Goal: Task Accomplishment & Management: Manage account settings

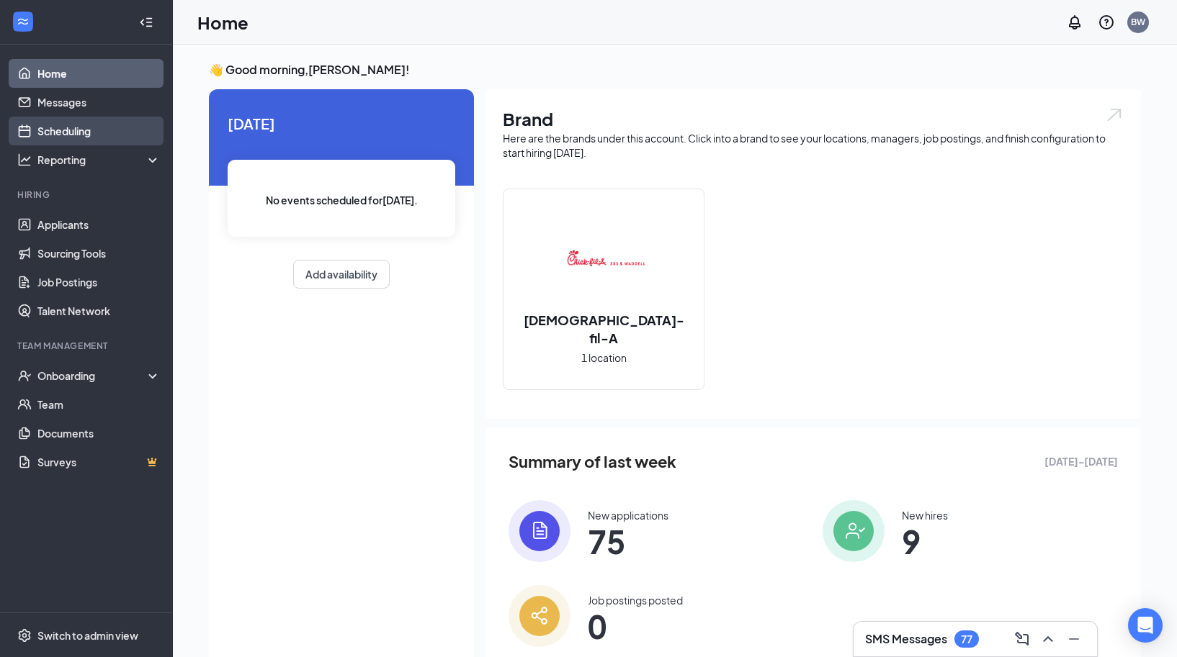
click at [71, 130] on link "Scheduling" at bounding box center [98, 131] width 123 height 29
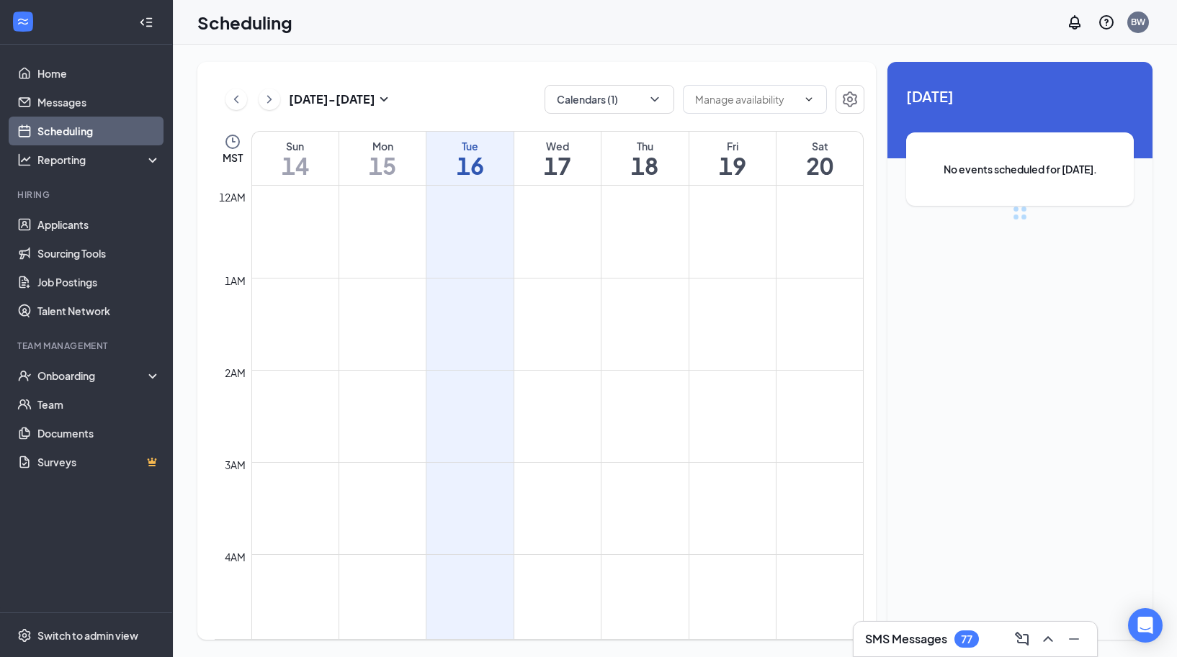
scroll to position [708, 0]
click at [233, 106] on icon "ChevronLeft" at bounding box center [236, 99] width 14 height 17
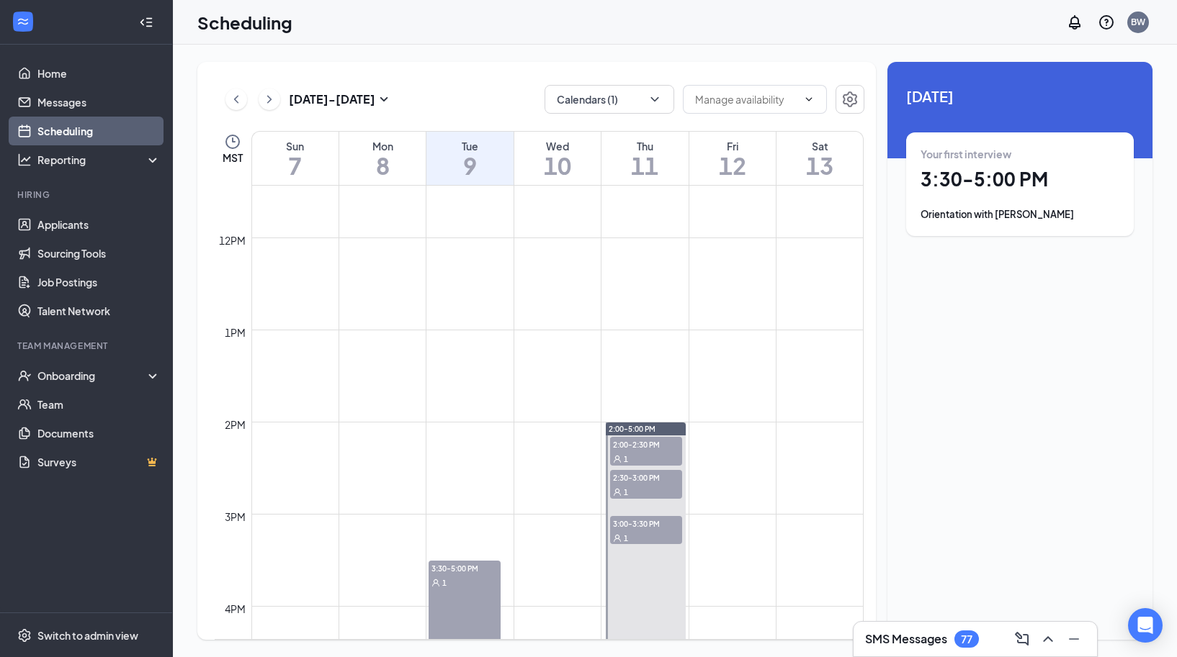
scroll to position [1164, 0]
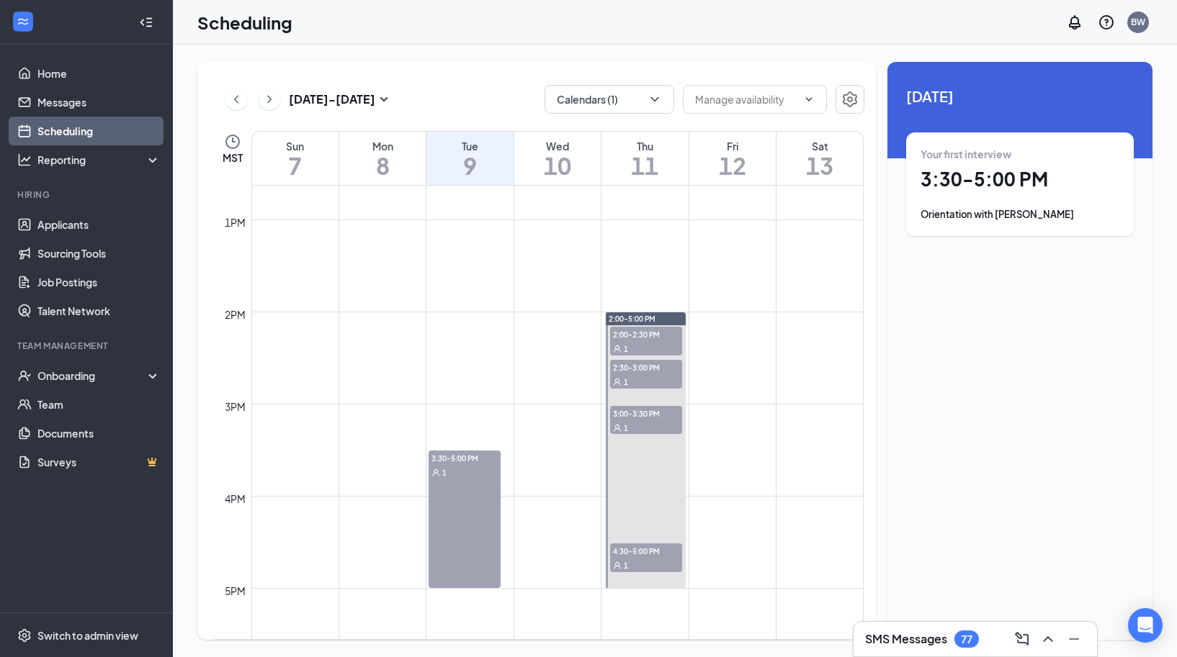
click at [650, 411] on span "3:00-3:30 PM" at bounding box center [646, 413] width 72 height 14
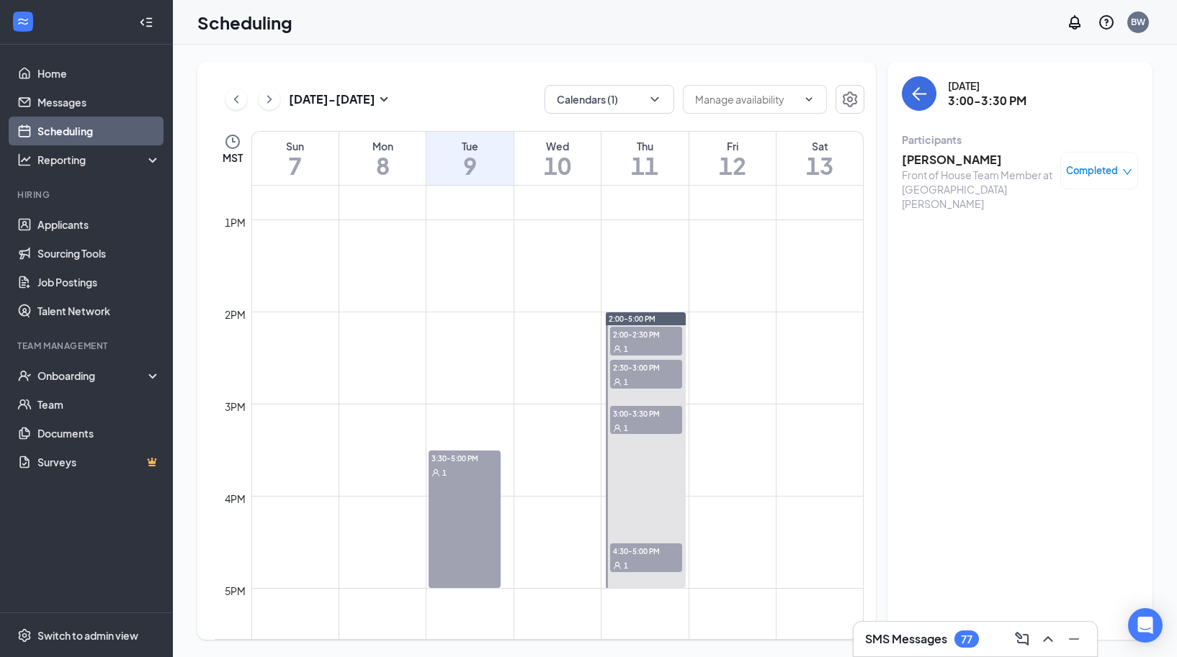
click at [935, 152] on h3 "[PERSON_NAME]" at bounding box center [977, 160] width 151 height 16
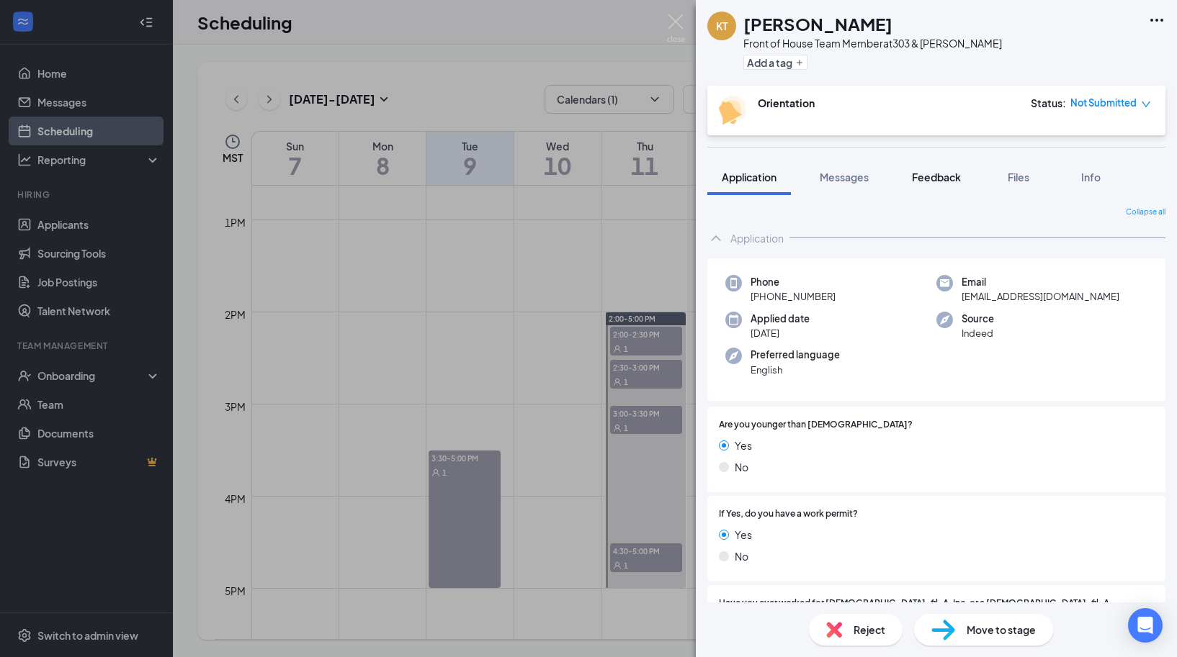
click at [940, 175] on span "Feedback" at bounding box center [936, 177] width 49 height 13
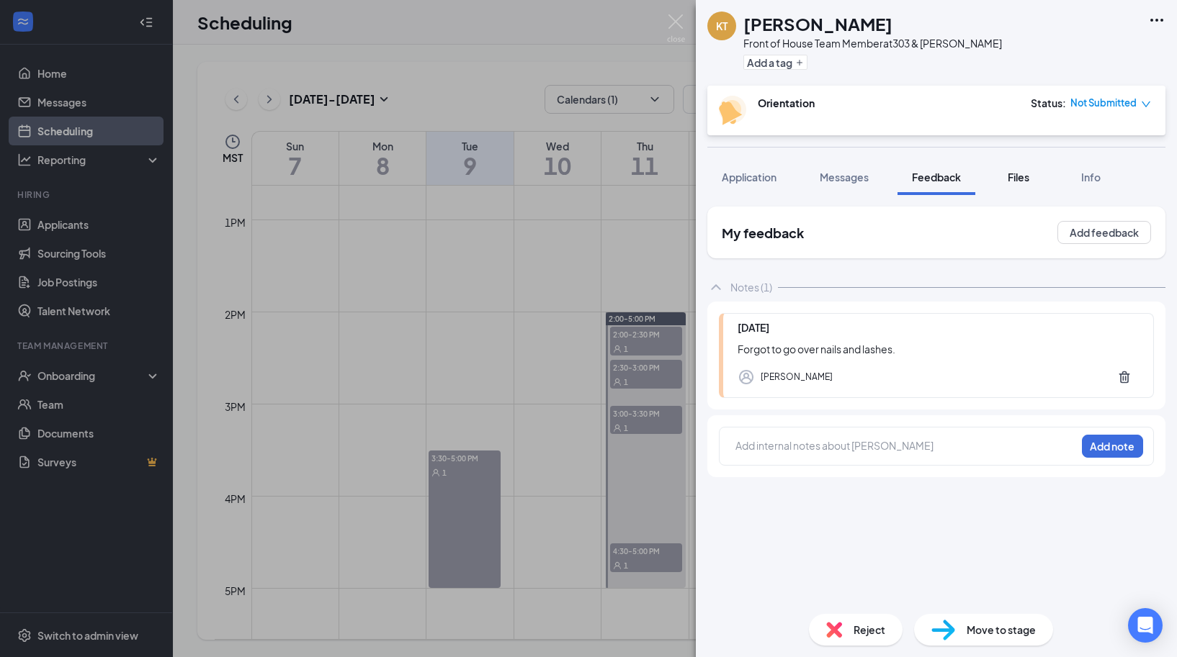
click at [1024, 168] on button "Files" at bounding box center [1018, 177] width 58 height 36
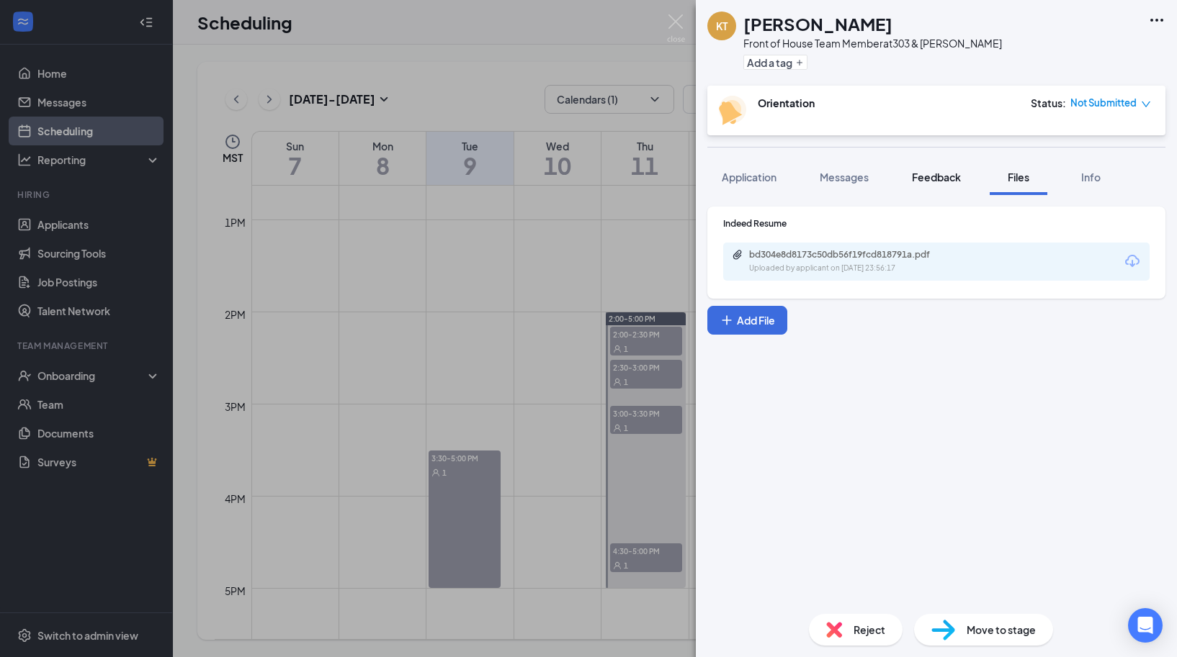
click at [921, 182] on span "Feedback" at bounding box center [936, 177] width 49 height 13
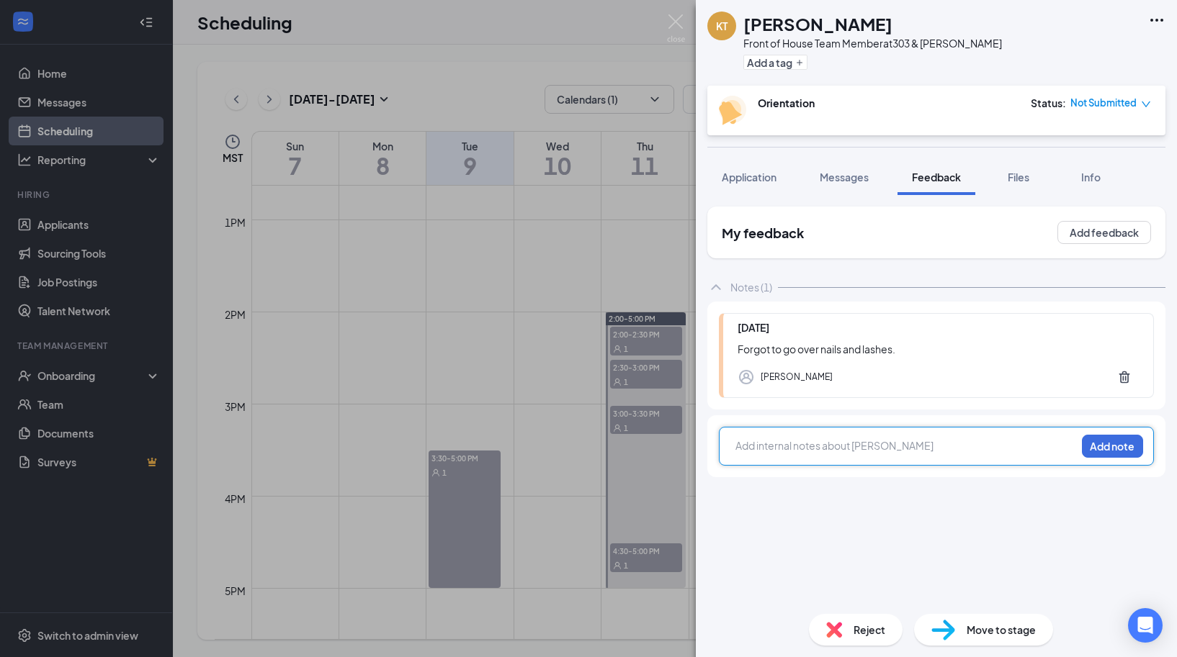
click at [828, 454] on div at bounding box center [905, 446] width 339 height 15
click at [824, 457] on div at bounding box center [905, 448] width 339 height 19
click at [939, 176] on span "Feedback" at bounding box center [936, 177] width 49 height 13
click at [832, 253] on div "My feedback Add feedback" at bounding box center [936, 233] width 458 height 52
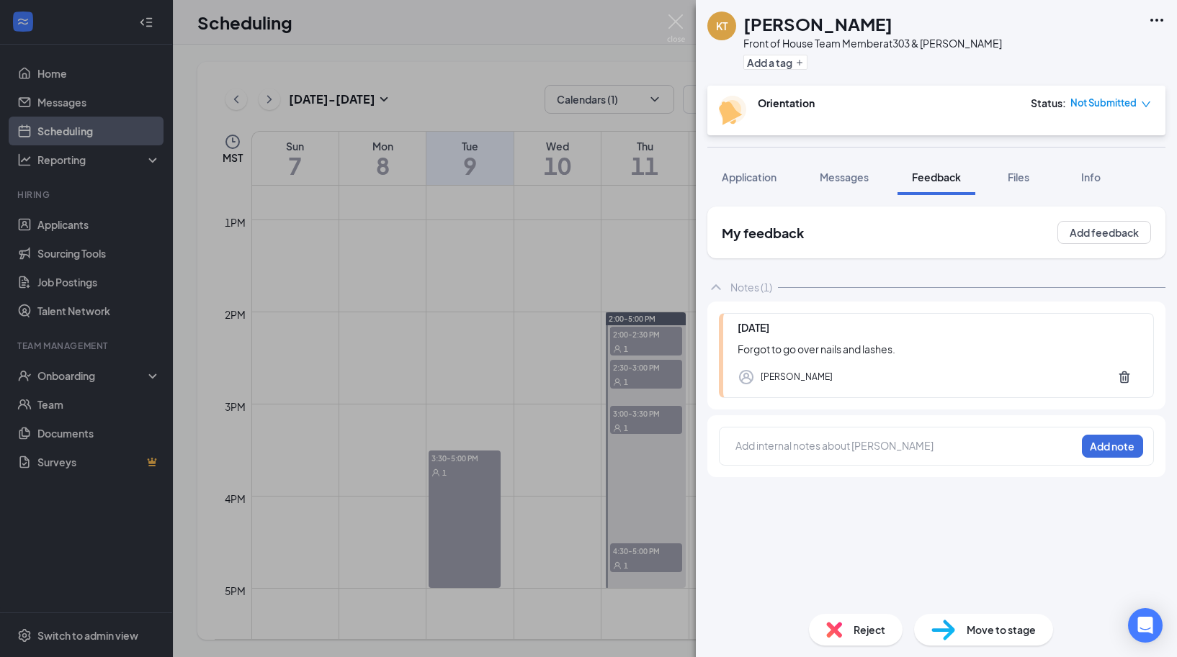
click at [721, 289] on icon "ChevronUp" at bounding box center [715, 287] width 17 height 17
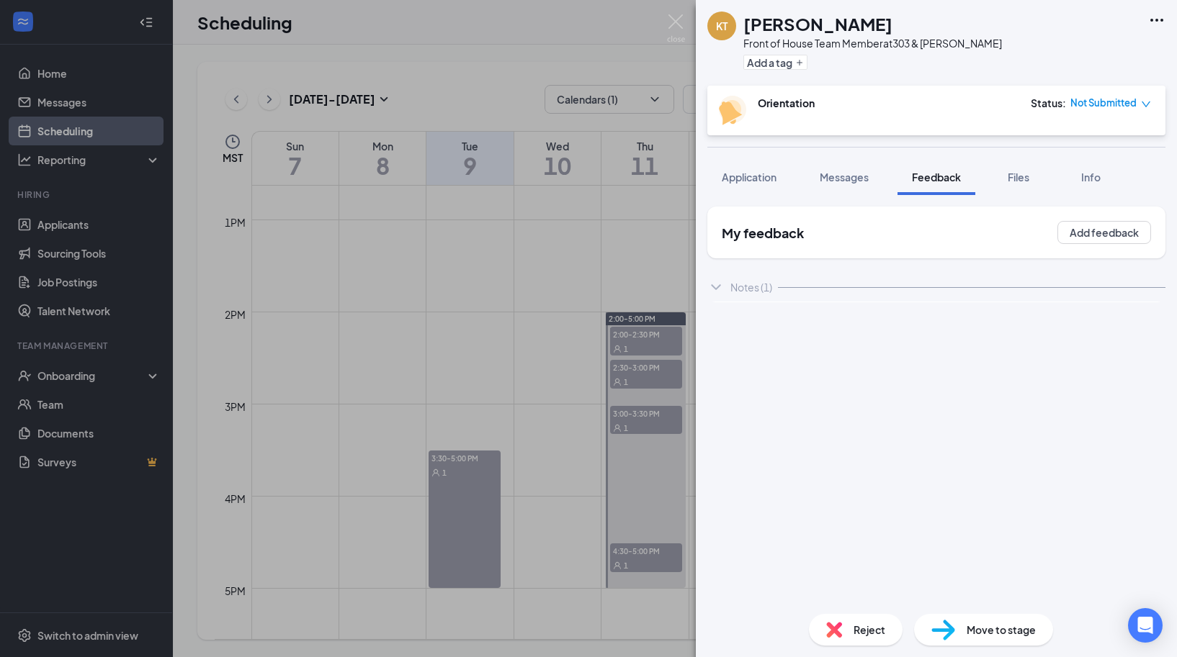
click at [719, 289] on icon "ChevronDown" at bounding box center [715, 287] width 17 height 17
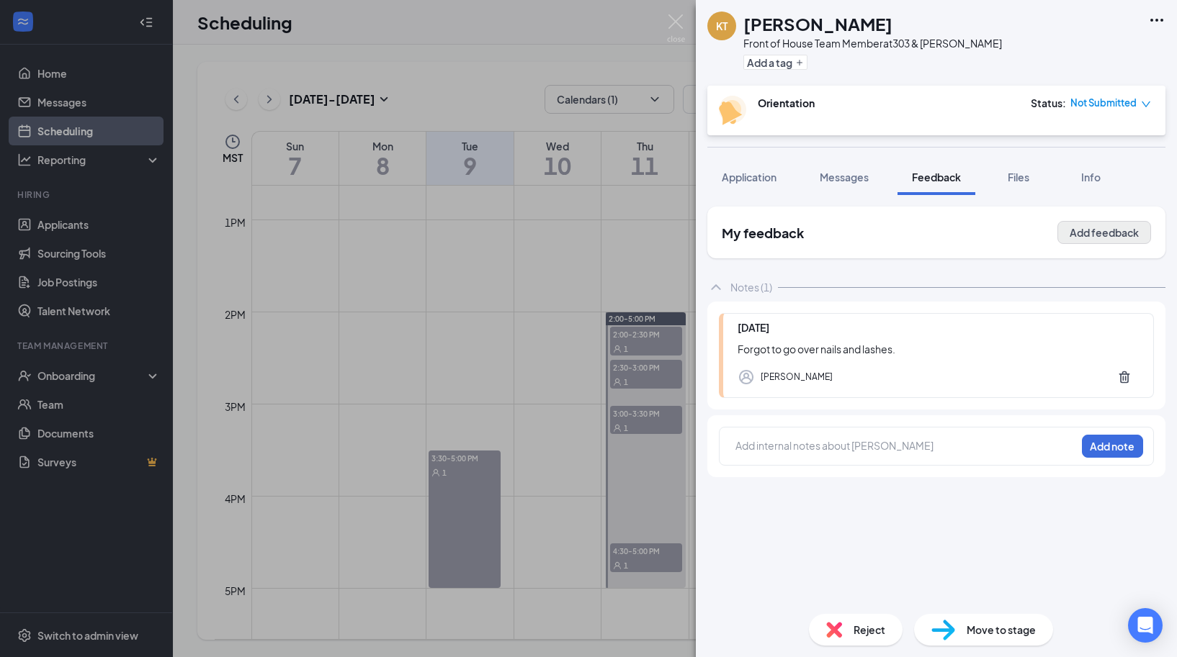
click at [1085, 230] on button "Add feedback" at bounding box center [1104, 232] width 94 height 23
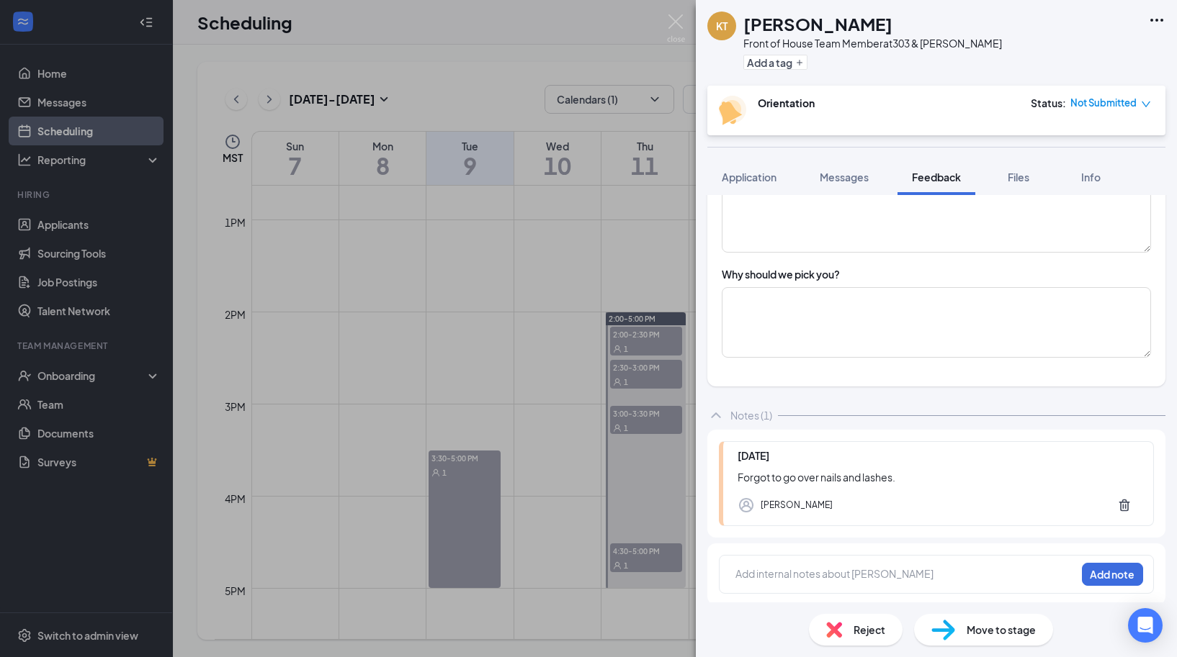
scroll to position [714, 0]
click at [557, 264] on div "KT [PERSON_NAME] Front of House Team Member at 303 & [PERSON_NAME] Add a tag Or…" at bounding box center [588, 328] width 1177 height 657
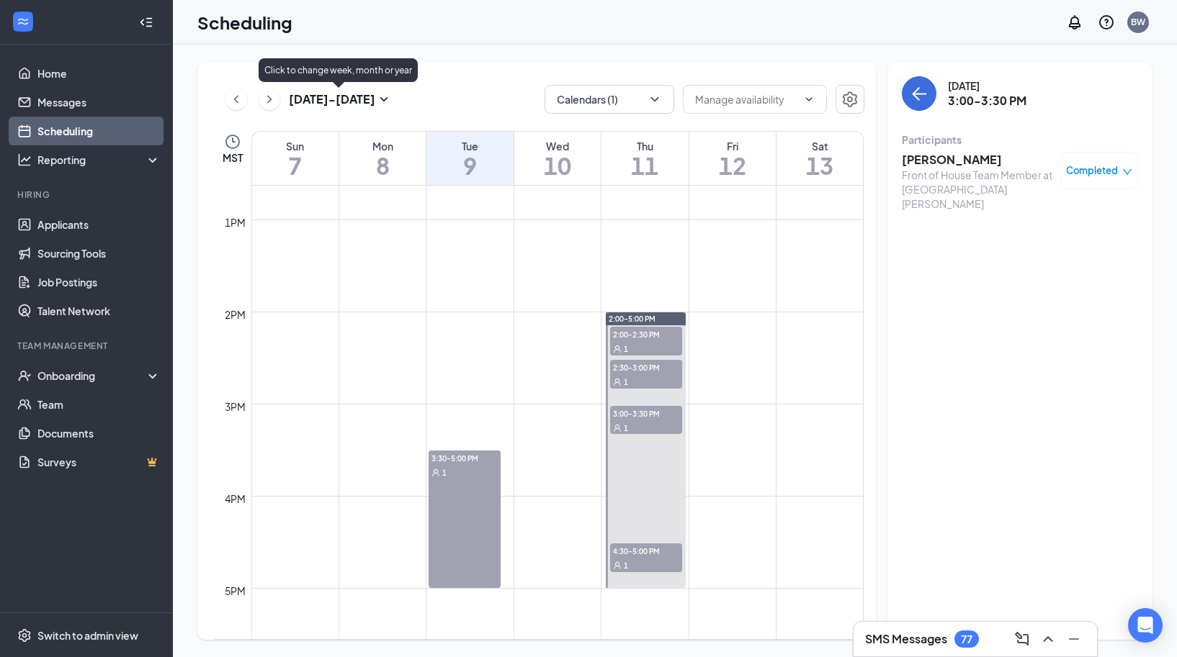
click at [375, 102] on icon "SmallChevronDown" at bounding box center [383, 99] width 17 height 17
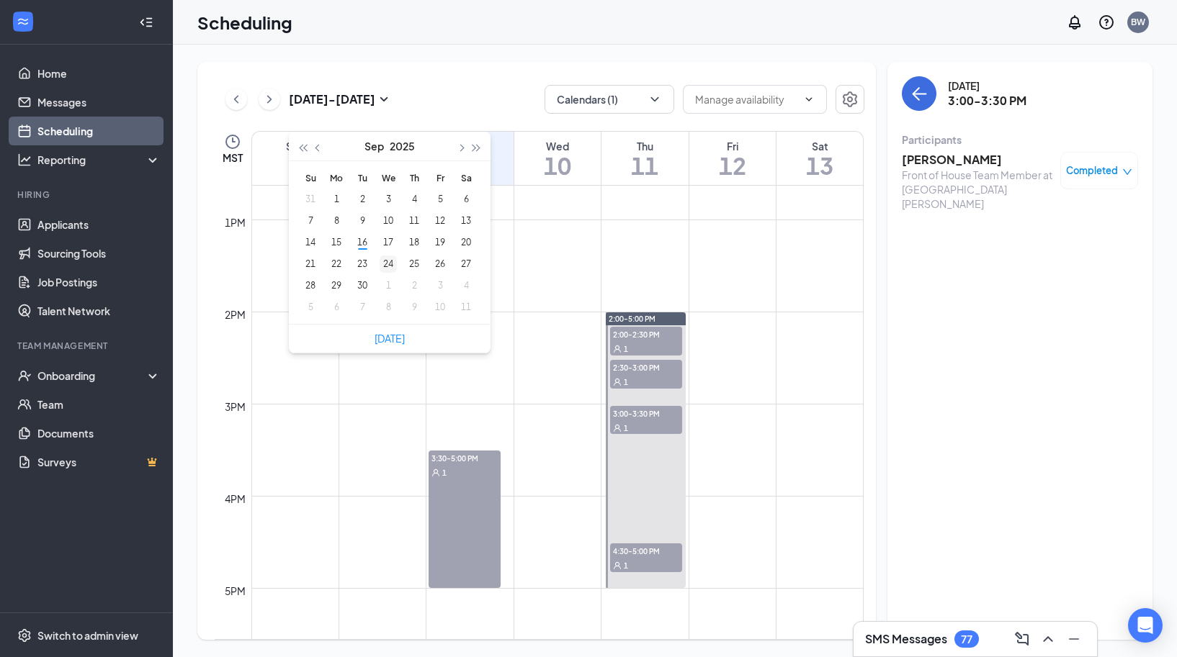
type input "[DATE]"
click at [359, 261] on div "23" at bounding box center [362, 264] width 17 height 17
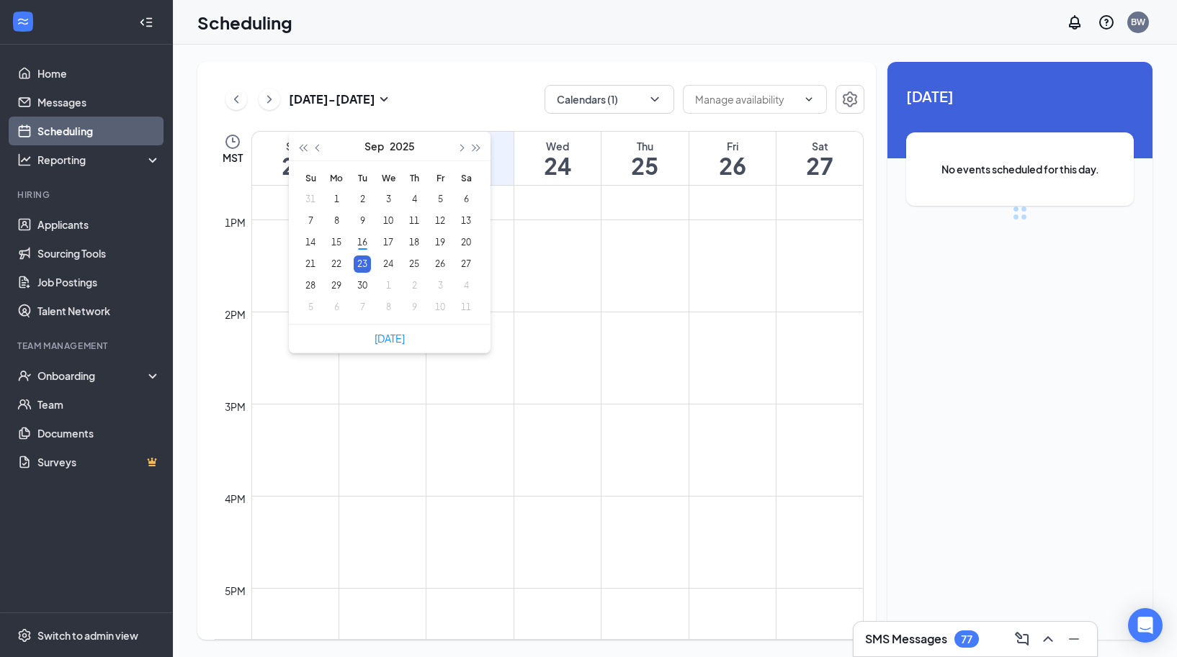
scroll to position [708, 0]
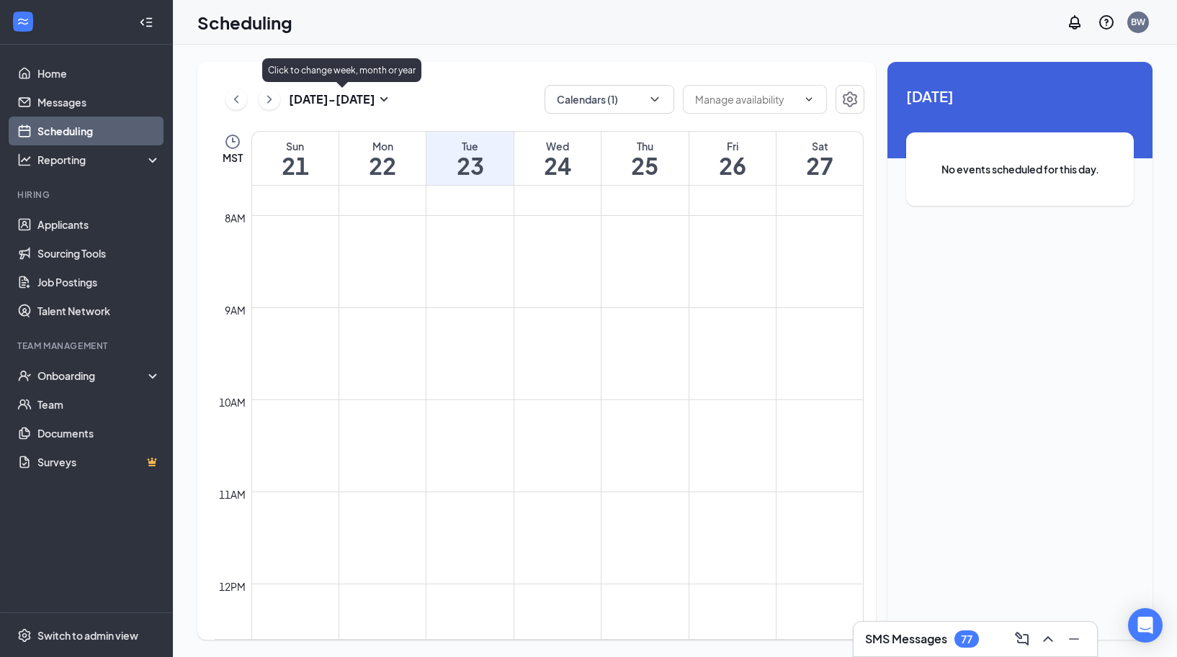
click at [377, 99] on icon "SmallChevronDown" at bounding box center [383, 99] width 17 height 17
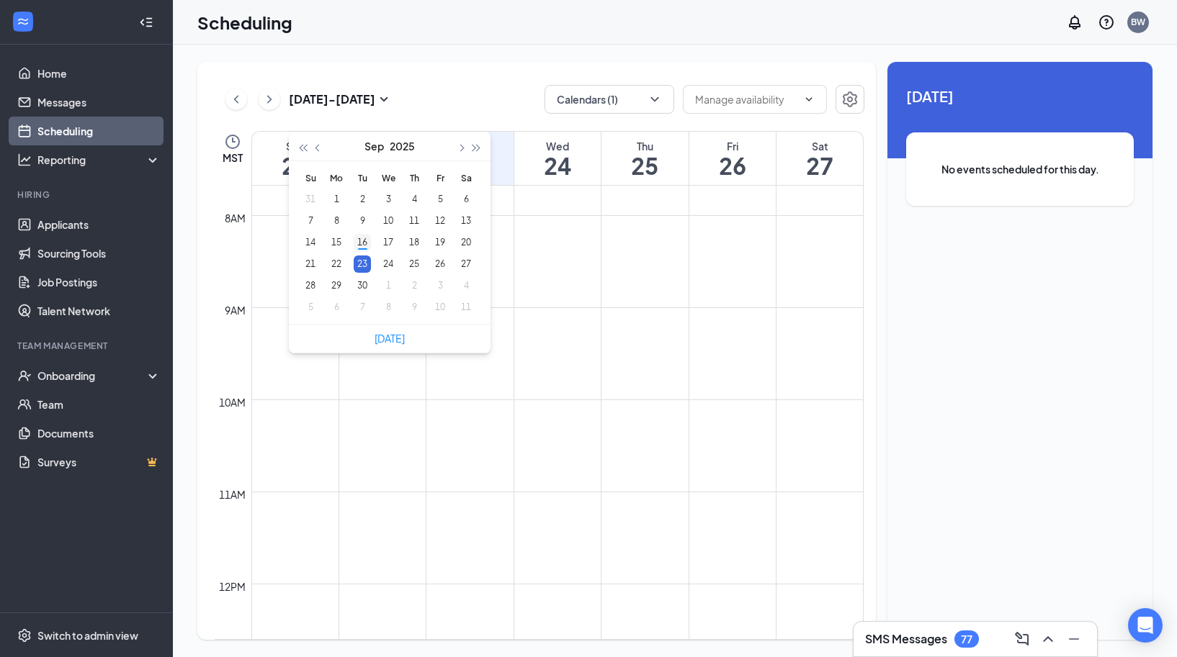
type input "[DATE]"
click at [365, 246] on div "16" at bounding box center [362, 242] width 17 height 17
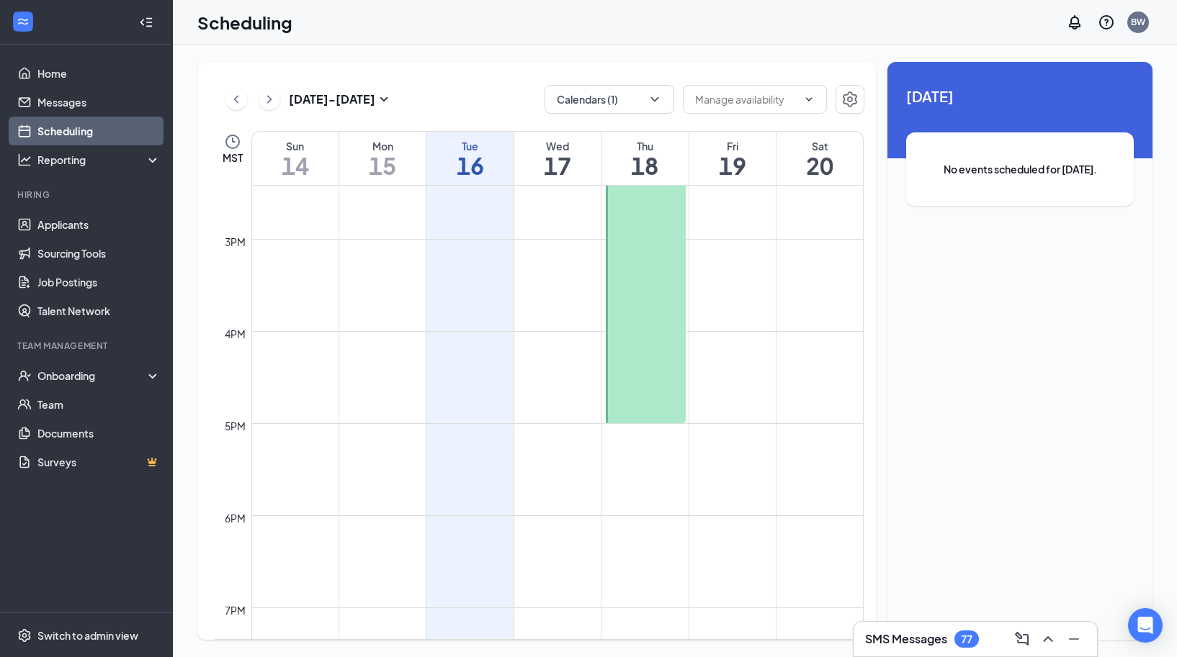
scroll to position [1304, 0]
click at [468, 363] on td at bounding box center [557, 367] width 612 height 23
click at [471, 392] on td at bounding box center [557, 391] width 612 height 23
click at [468, 325] on td at bounding box center [557, 321] width 612 height 23
click at [482, 387] on td at bounding box center [557, 391] width 612 height 23
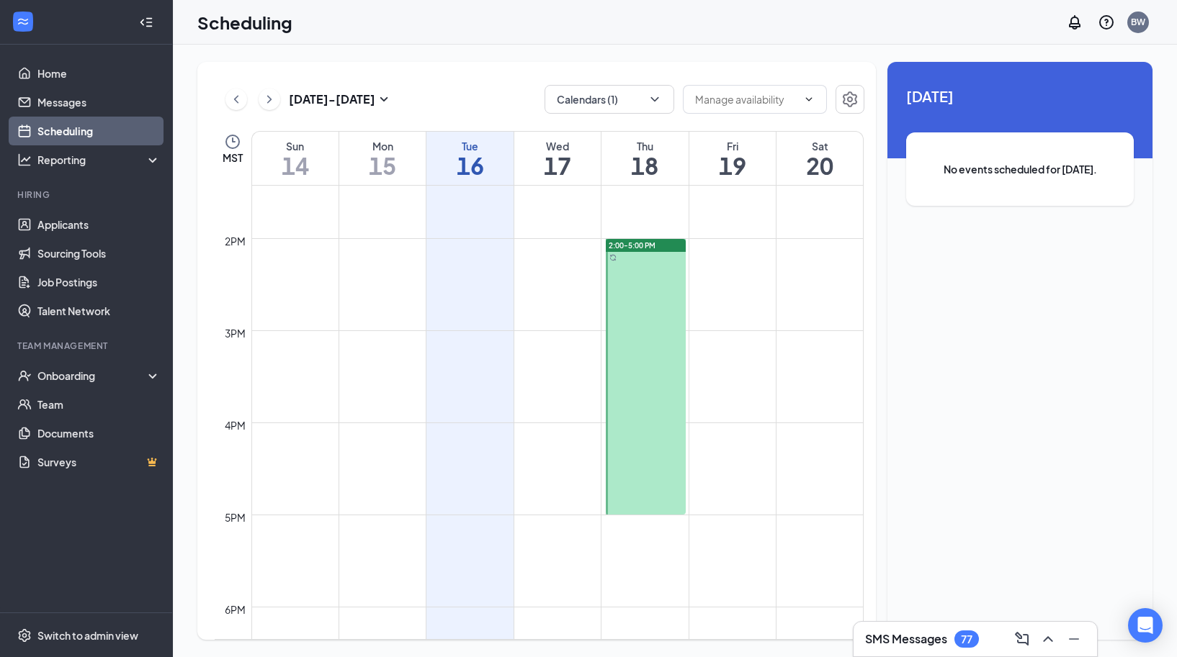
scroll to position [1233, 0]
click at [639, 101] on button "Calendars (1)" at bounding box center [609, 99] width 130 height 29
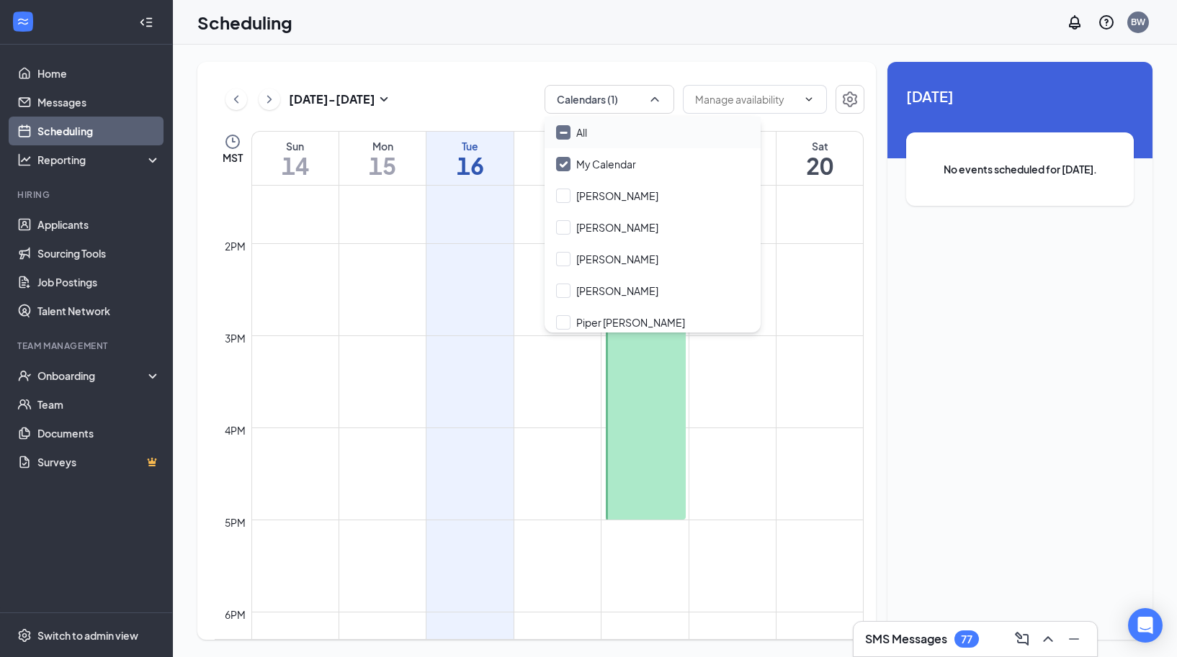
click at [566, 133] on icon "Minimize" at bounding box center [563, 133] width 6 height 1
click at [566, 133] on input "All" at bounding box center [571, 132] width 31 height 14
checkbox input "true"
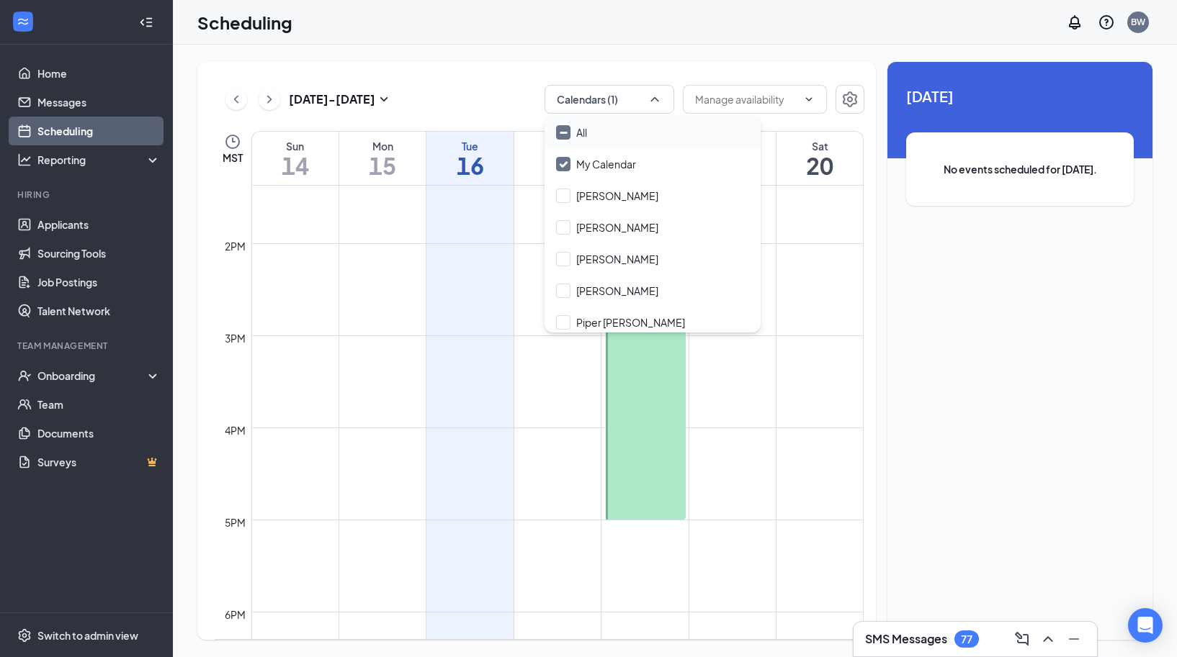
checkbox input "true"
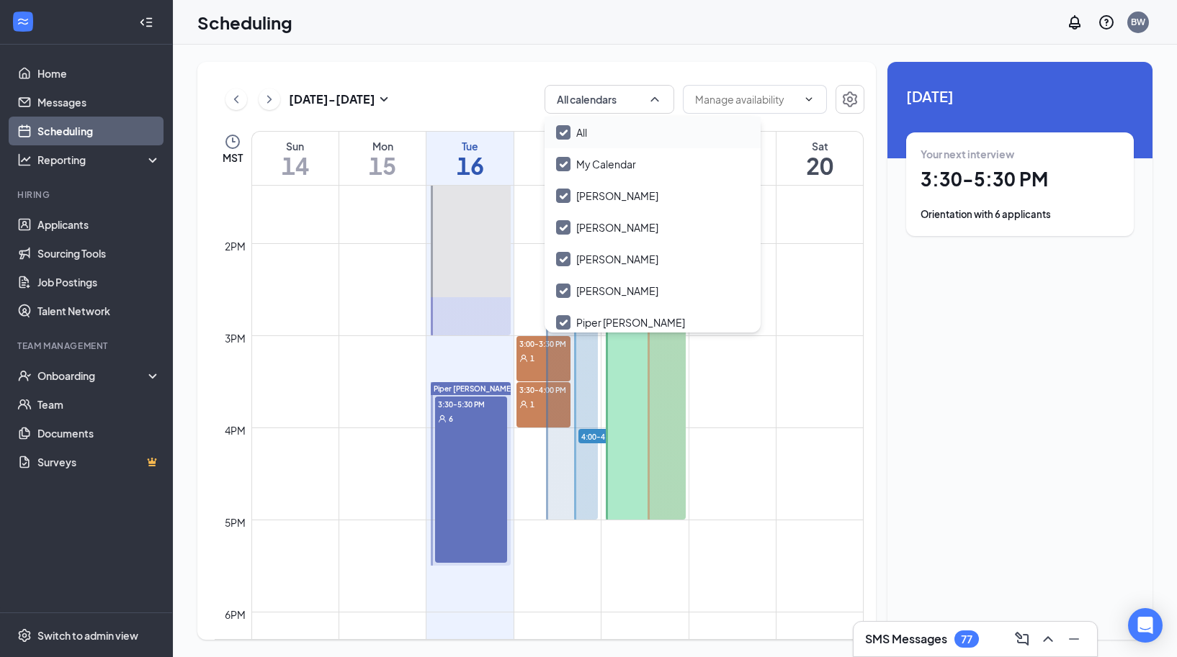
click at [471, 408] on span "3:30-5:30 PM" at bounding box center [471, 404] width 72 height 14
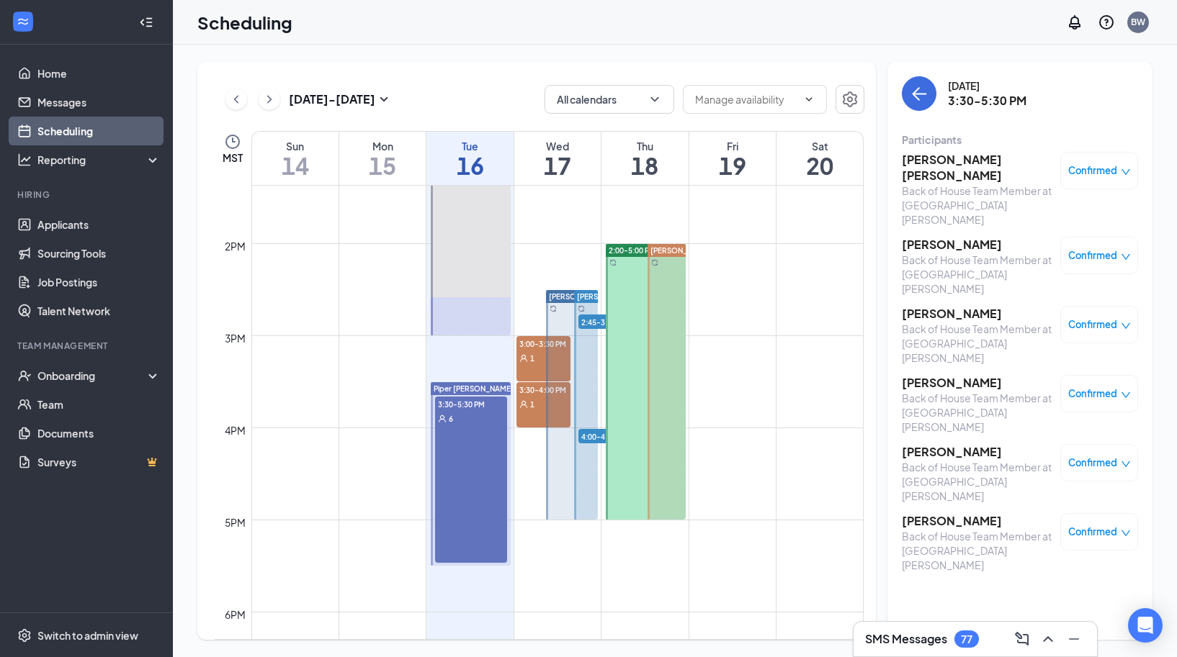
click at [490, 101] on div "[DATE] - [DATE] All calendars" at bounding box center [540, 99] width 650 height 29
